Goal: Navigation & Orientation: Find specific page/section

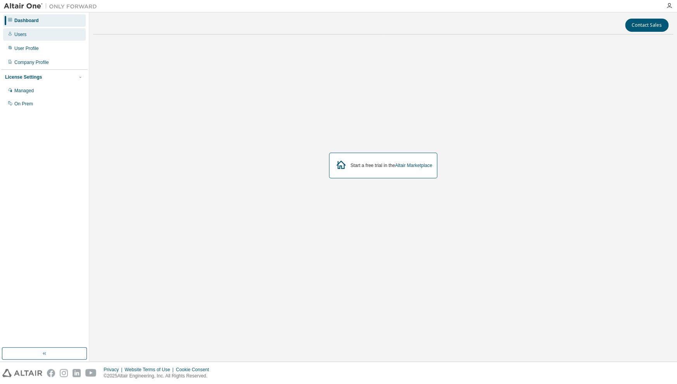
click at [23, 35] on div "Users" at bounding box center [20, 34] width 12 height 6
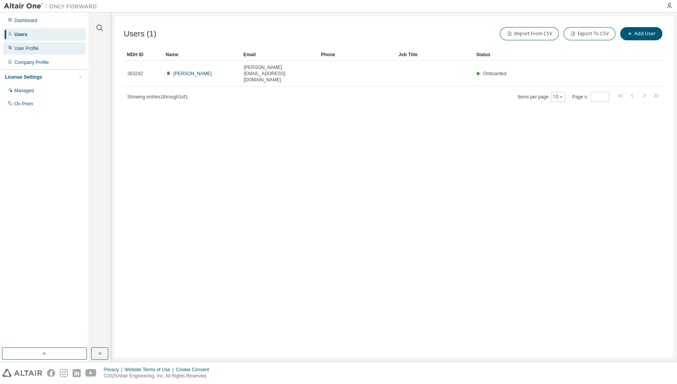
click at [24, 47] on div "User Profile" at bounding box center [26, 48] width 24 height 6
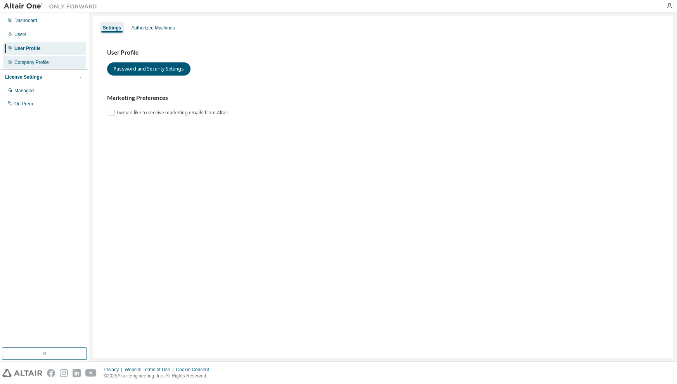
click at [25, 58] on div "Company Profile" at bounding box center [44, 62] width 83 height 12
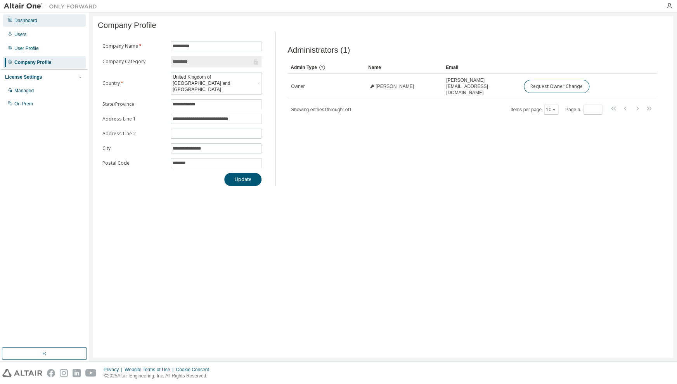
click at [29, 22] on div "Dashboard" at bounding box center [25, 20] width 23 height 6
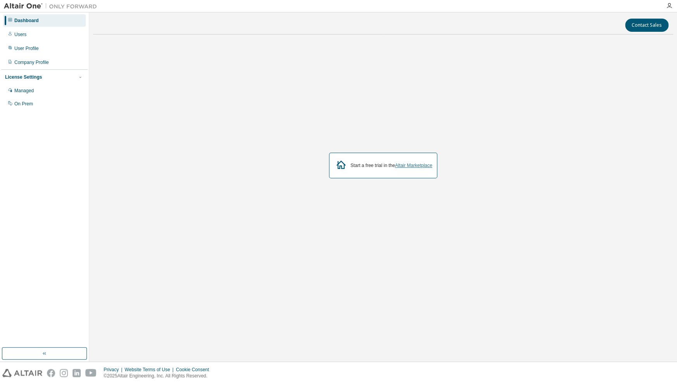
click at [407, 167] on link "Altair Marketplace" at bounding box center [413, 165] width 37 height 5
